Goal: Transaction & Acquisition: Download file/media

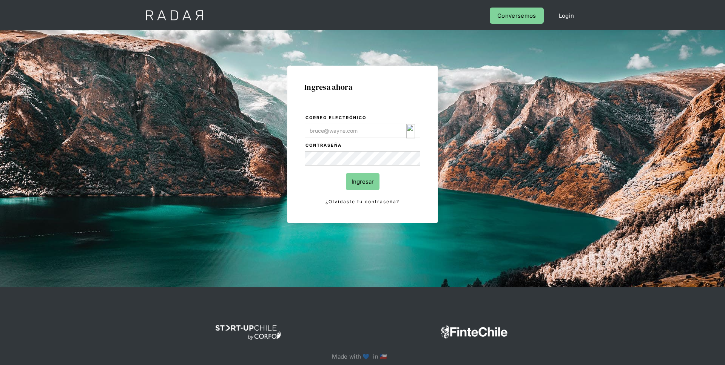
click at [410, 129] on img "Login Form" at bounding box center [410, 131] width 9 height 14
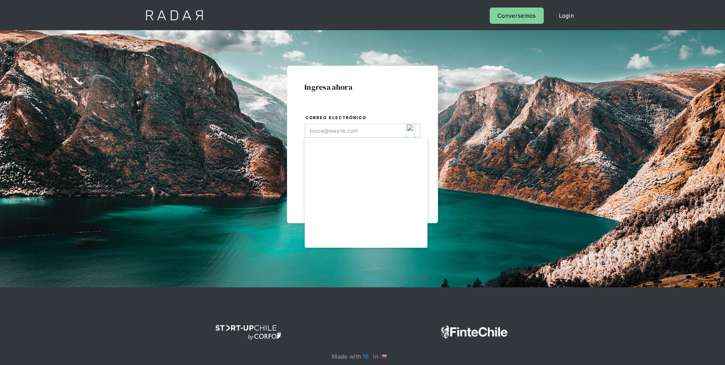
type input "[EMAIL_ADDRESS][DOMAIN_NAME]"
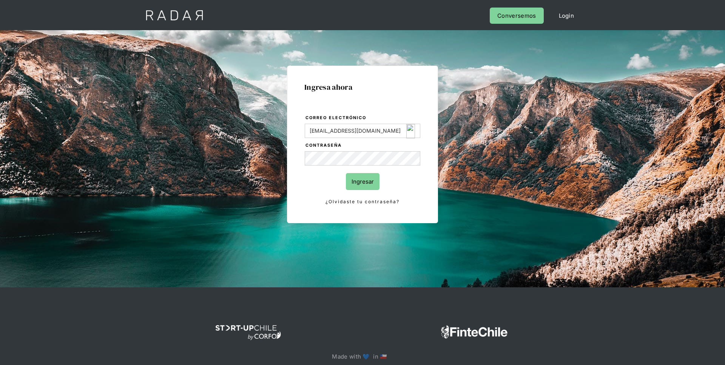
click at [365, 184] on body "Cargando... Cerrar sesión Perfil Login Conversemos Ingresa ahora Correo electró…" at bounding box center [362, 194] width 725 height 388
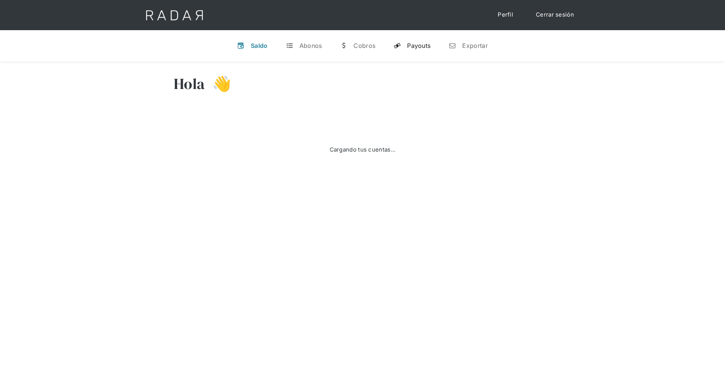
click at [405, 49] on link "y Payouts" at bounding box center [411, 46] width 49 height 20
select select "clpro"
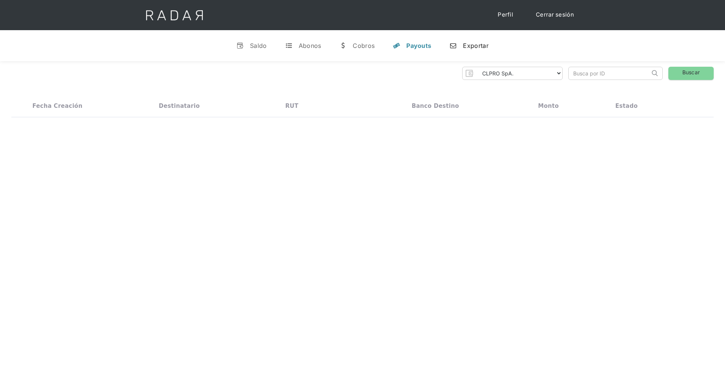
click at [467, 43] on div "Exportar" at bounding box center [475, 46] width 25 height 8
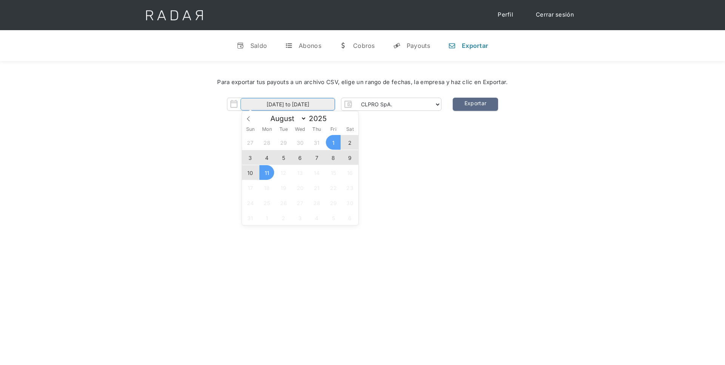
click at [315, 100] on input "01-08-2025 to 11-08-2025" at bounding box center [287, 104] width 94 height 12
click at [405, 108] on select "CLPRO SpA. Coster SpA. Urigol SpA. Bysolutions SpA. Clmax SpA. Andes Payments S…" at bounding box center [398, 105] width 86 height 12
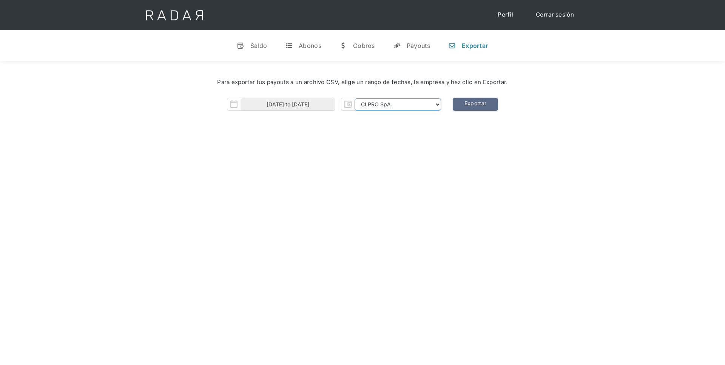
select select "clpro-rt"
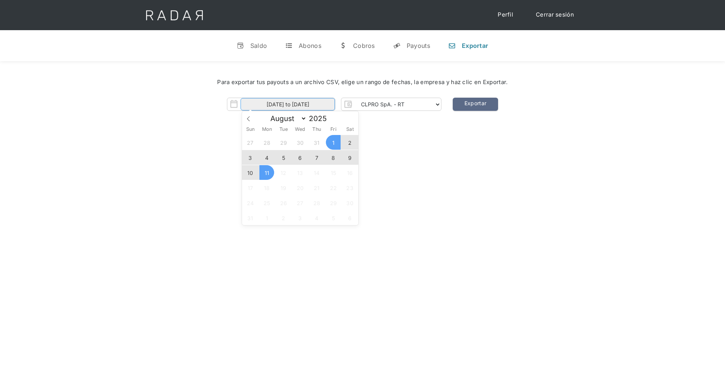
click at [311, 110] on body "Cargando... Cerrar sesión Perfil v Saldo t Abonos w Cobros y Payouts n Exportar…" at bounding box center [362, 263] width 725 height 526
click at [349, 155] on span "9" at bounding box center [349, 157] width 15 height 15
click at [259, 172] on span "11" at bounding box center [266, 172] width 15 height 15
type input "09-08-2025 to 11-08-2025"
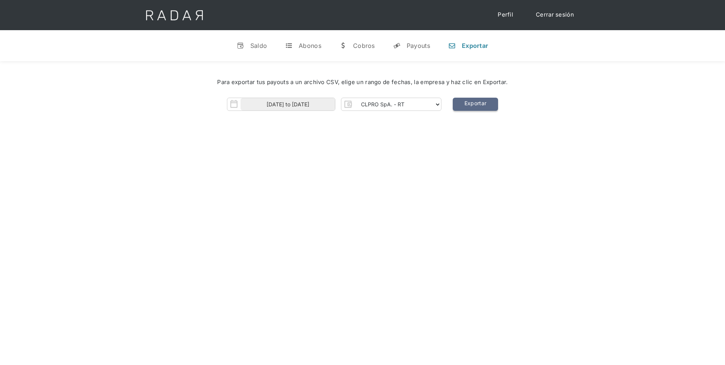
click at [478, 105] on link "Exportar" at bounding box center [475, 104] width 45 height 13
click at [368, 99] on select "CLPRO SpA. Coster SpA. Urigol SpA. Bysolutions SpA. Clmax SpA. Andes Payments S…" at bounding box center [398, 105] width 86 height 12
select select "bysolutions-rt"
click at [459, 104] on link "Exportar" at bounding box center [475, 104] width 45 height 13
